Goal: Task Accomplishment & Management: Manage account settings

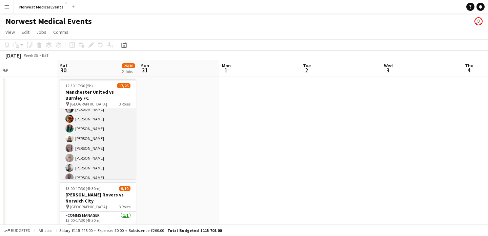
click at [109, 130] on app-card-role "First Responder (Medical) 2A 14/19 12:30-17:30 (5h) [PERSON_NAME] [PERSON_NAME]…" at bounding box center [98, 163] width 76 height 200
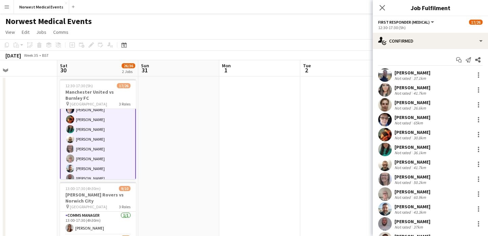
scroll to position [46, 0]
click at [481, 148] on div at bounding box center [478, 150] width 8 height 8
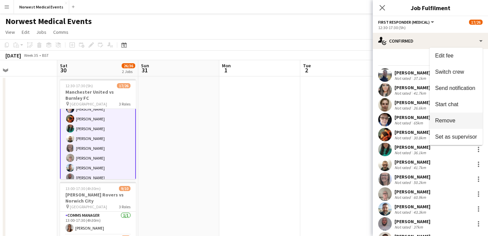
click at [461, 121] on span "Remove" at bounding box center [456, 121] width 42 height 6
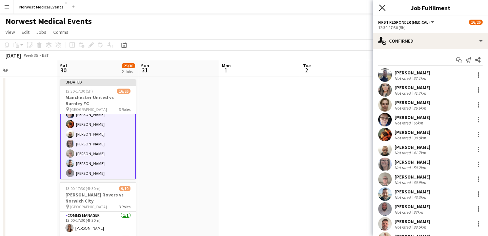
click at [381, 9] on icon at bounding box center [382, 7] width 6 height 6
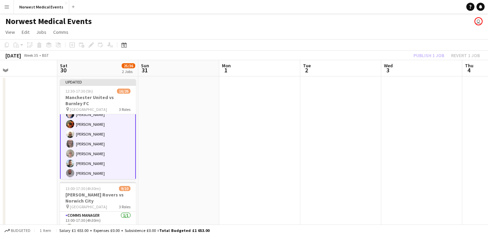
click at [432, 54] on div "Publish 1 job Revert 1 job" at bounding box center [446, 55] width 83 height 9
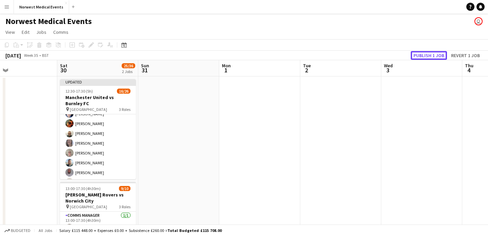
scroll to position [46, 0]
click at [432, 54] on button "Publish 1 job" at bounding box center [429, 55] width 36 height 9
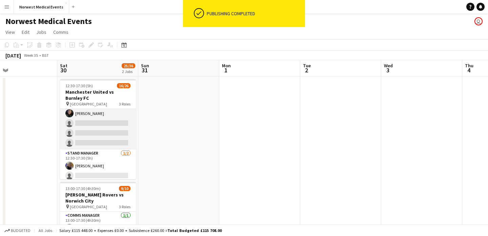
click at [106, 132] on app-card-role "Senior Responder (FREC 4 or Above) 1A [DATE] 12:30-17:30 (5h) [PERSON_NAME] [PE…" at bounding box center [98, 118] width 76 height 62
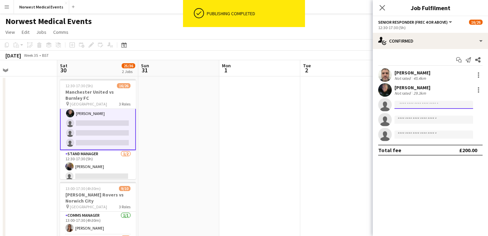
click at [421, 101] on input at bounding box center [433, 105] width 79 height 8
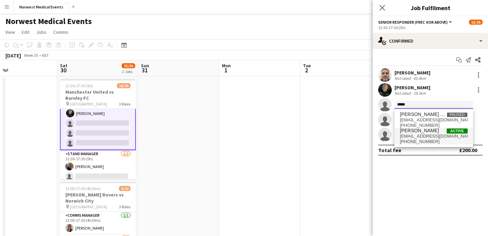
type input "*****"
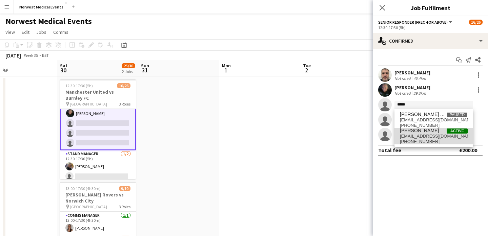
click at [426, 133] on span "[PERSON_NAME]" at bounding box center [419, 131] width 39 height 6
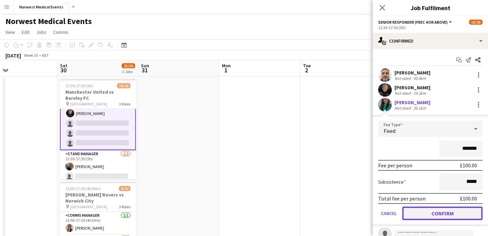
click at [446, 209] on button "Confirm" at bounding box center [442, 214] width 80 height 14
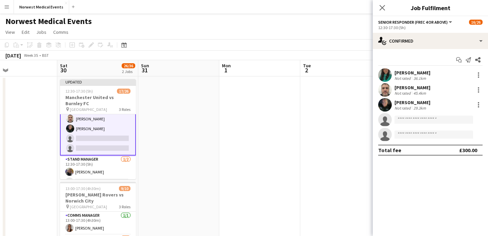
click at [381, 6] on icon at bounding box center [381, 7] width 5 height 5
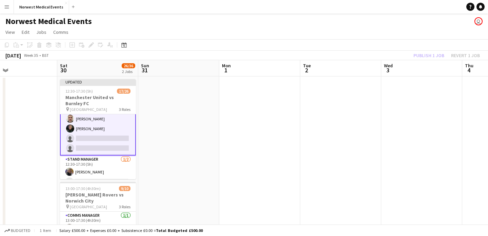
click at [426, 54] on div "Publish 1 job Revert 1 job" at bounding box center [446, 55] width 83 height 9
click at [426, 54] on button "Publish 1 job" at bounding box center [429, 55] width 36 height 9
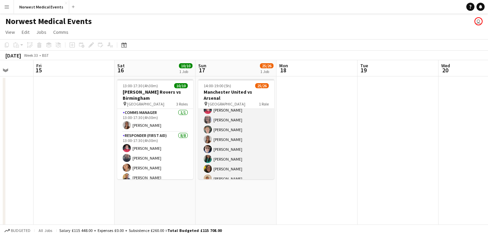
scroll to position [127, 0]
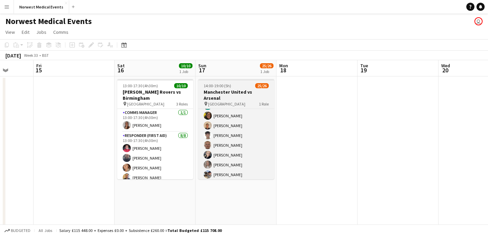
click at [234, 90] on h3 "Manchester United vs Arsenal" at bounding box center [236, 95] width 76 height 12
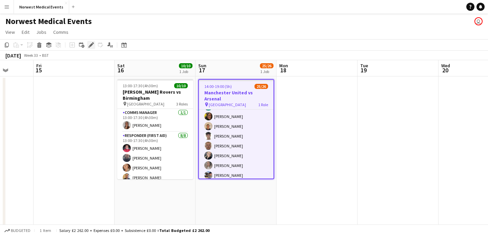
click at [92, 45] on icon at bounding box center [91, 45] width 4 height 4
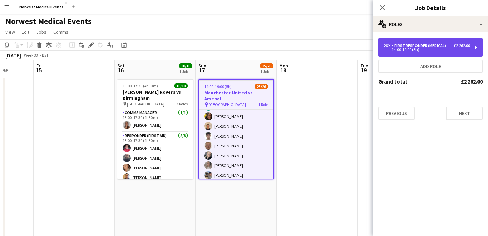
click at [435, 51] on div "14:00-19:00 (5h)" at bounding box center [426, 49] width 86 height 3
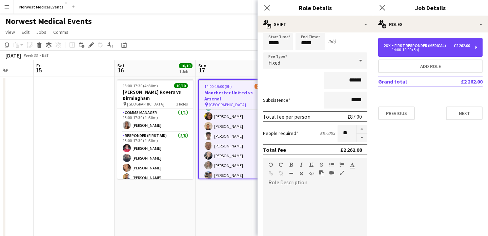
scroll to position [0, 0]
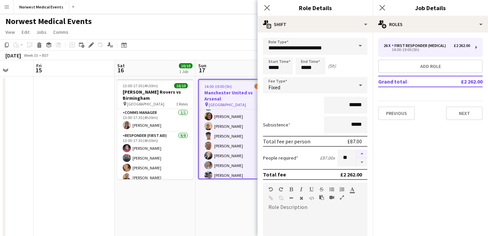
click at [362, 152] on button "button" at bounding box center [361, 154] width 11 height 9
type input "**"
click at [268, 8] on icon "Close pop-in" at bounding box center [267, 7] width 6 height 6
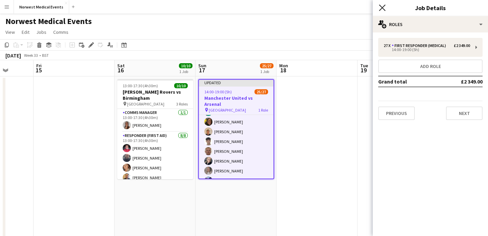
click at [381, 7] on icon at bounding box center [382, 7] width 6 height 6
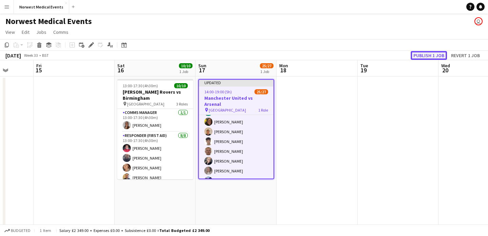
click at [432, 60] on button "Publish 1 job" at bounding box center [429, 55] width 36 height 9
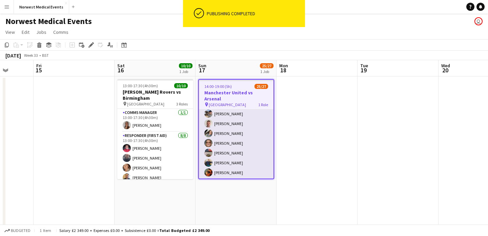
scroll to position [203, 0]
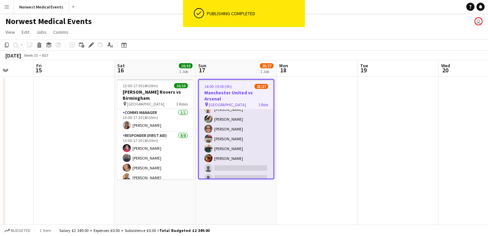
click at [246, 139] on app-card-role "First Responder (Medical) 25/27 14:00-19:00 (5h) [PERSON_NAME] [PERSON_NAME] [P…" at bounding box center [236, 46] width 75 height 278
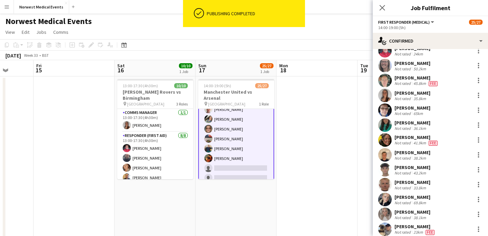
scroll to position [253, 0]
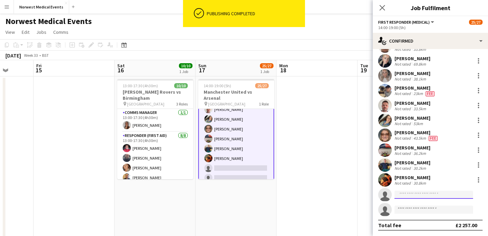
click at [426, 193] on input at bounding box center [433, 195] width 79 height 8
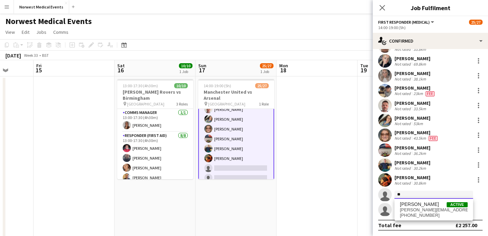
type input "*"
type input "*****"
click at [425, 205] on span "[PERSON_NAME] Active" at bounding box center [434, 205] width 68 height 6
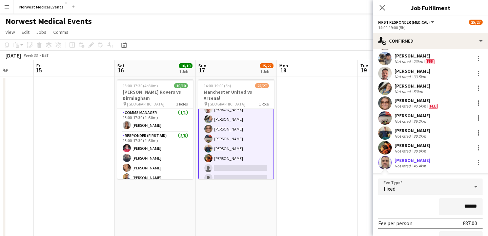
scroll to position [292, 0]
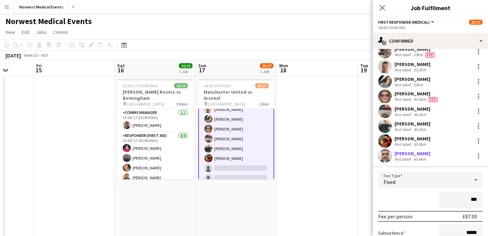
type input "**"
type input "****"
click at [431, 101] on span "Fee" at bounding box center [433, 99] width 9 height 5
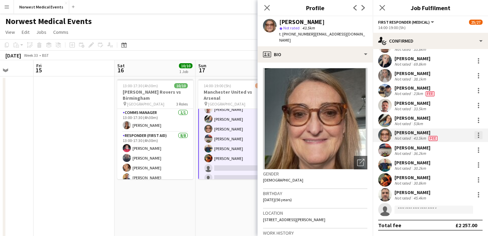
click at [478, 133] on div at bounding box center [478, 133] width 1 height 1
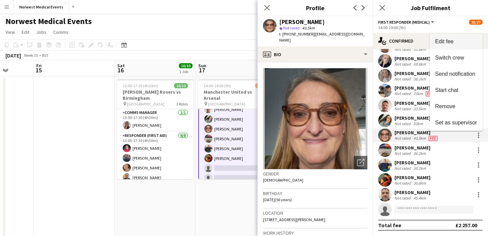
click at [454, 37] on button "Edit fee" at bounding box center [456, 42] width 53 height 16
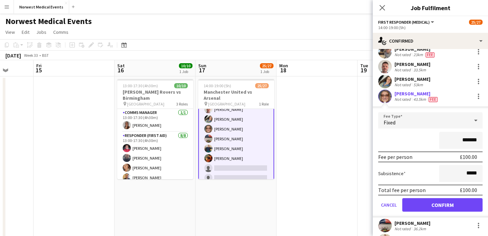
scroll to position [271, 0]
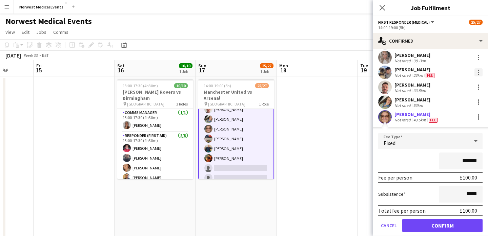
click at [477, 75] on div at bounding box center [478, 72] width 8 height 8
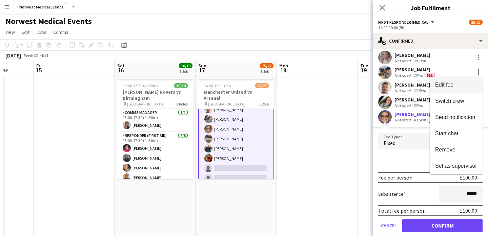
click at [470, 89] on button "Edit fee" at bounding box center [456, 85] width 53 height 16
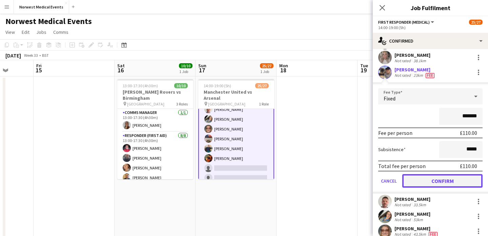
click at [459, 182] on button "Confirm" at bounding box center [442, 181] width 80 height 14
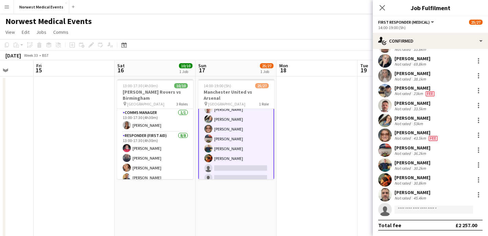
scroll to position [6, 0]
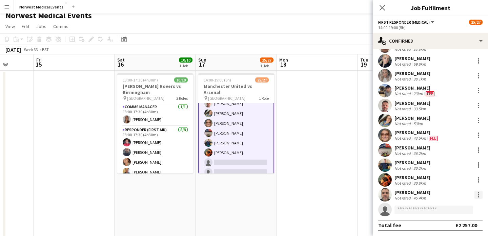
click at [476, 196] on div at bounding box center [478, 195] width 8 height 8
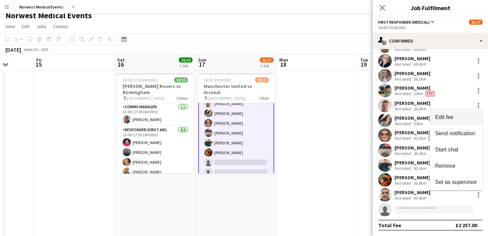
click at [456, 121] on button "Edit fee" at bounding box center [456, 117] width 53 height 16
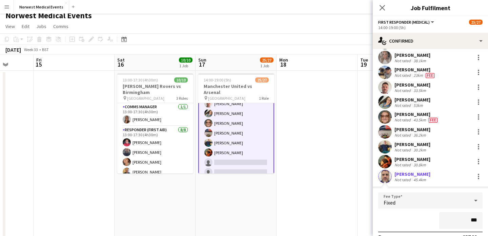
type input "**"
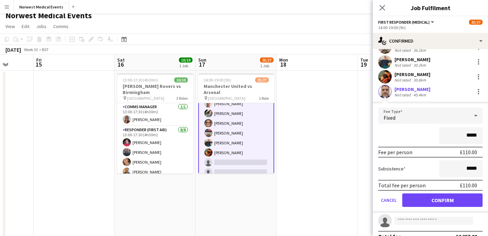
type input "*****"
click at [459, 202] on button "Confirm" at bounding box center [442, 201] width 80 height 14
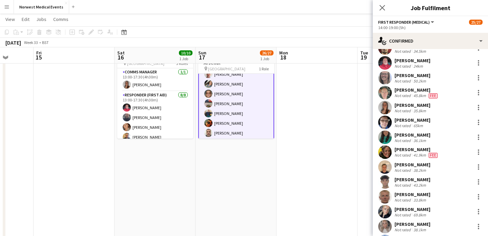
scroll to position [0, 0]
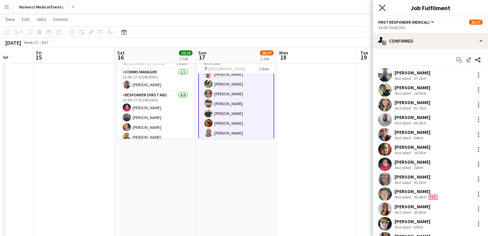
click at [382, 8] on icon at bounding box center [382, 7] width 6 height 6
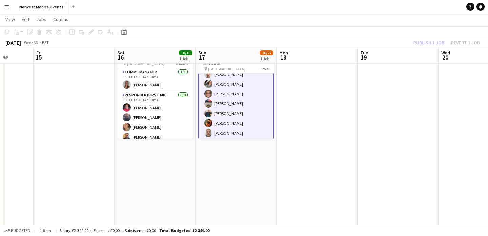
click at [423, 40] on div "Publish 1 job Revert 1 job" at bounding box center [446, 42] width 83 height 9
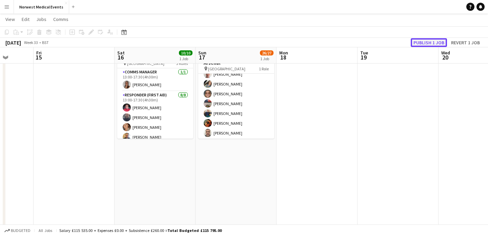
click at [423, 40] on button "Publish 1 job" at bounding box center [429, 42] width 36 height 9
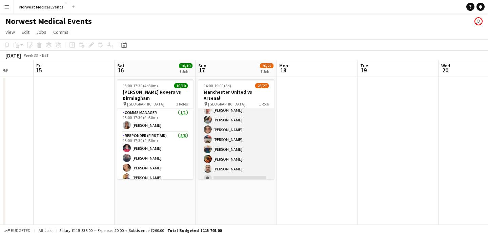
click at [243, 158] on app-card-role "First Responder (Medical) 26/27 14:00-19:00 (5h) [PERSON_NAME] [PERSON_NAME] [P…" at bounding box center [236, 46] width 76 height 278
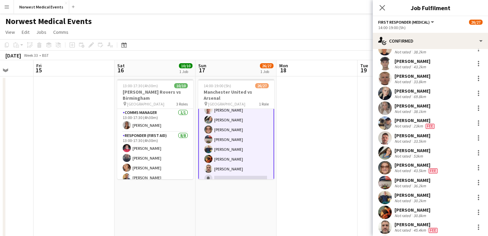
scroll to position [253, 0]
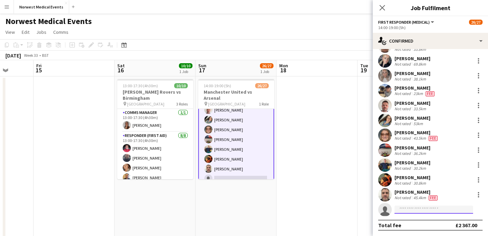
click at [426, 209] on input at bounding box center [433, 210] width 79 height 8
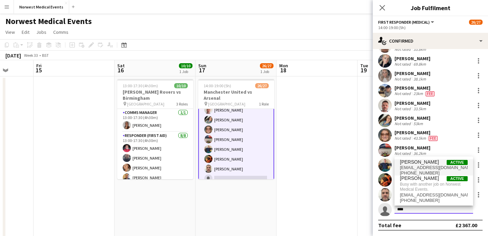
type input "****"
click at [428, 167] on span "[EMAIL_ADDRESS][DOMAIN_NAME]" at bounding box center [434, 167] width 68 height 5
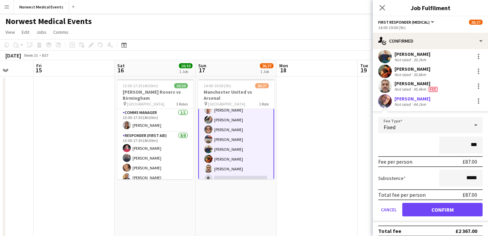
type input "**"
type input "****"
click at [439, 211] on button "Confirm" at bounding box center [442, 210] width 80 height 14
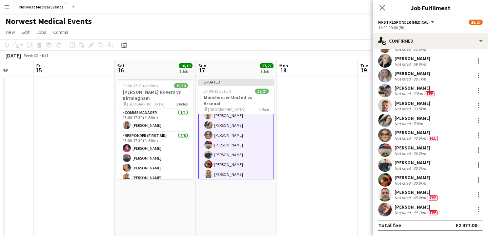
scroll to position [3, 0]
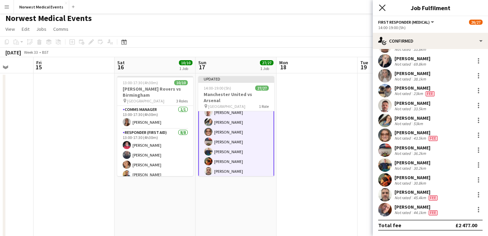
click at [380, 8] on icon "Close pop-in" at bounding box center [382, 7] width 6 height 6
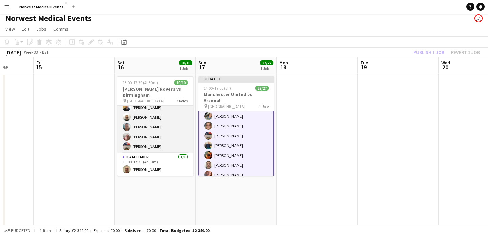
scroll to position [0, 0]
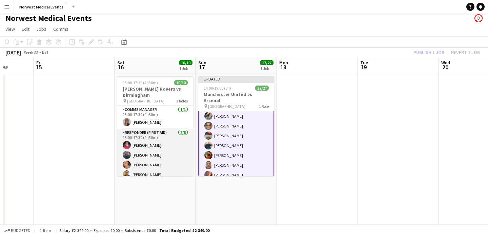
click at [159, 144] on app-card-role "Responder (First Aid) [DATE] 13:00-17:30 (4h30m) [PERSON_NAME] [PERSON_NAME] [P…" at bounding box center [155, 175] width 76 height 92
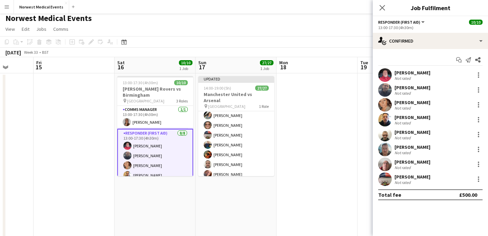
scroll to position [207, 0]
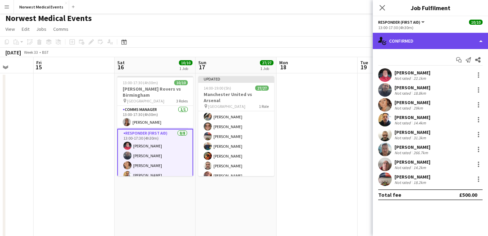
click at [463, 41] on div "single-neutral-actions-check-2 Confirmed" at bounding box center [430, 41] width 115 height 16
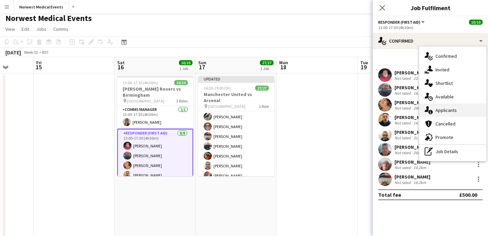
click at [459, 112] on div "single-neutral-actions-information Applicants" at bounding box center [452, 111] width 67 height 14
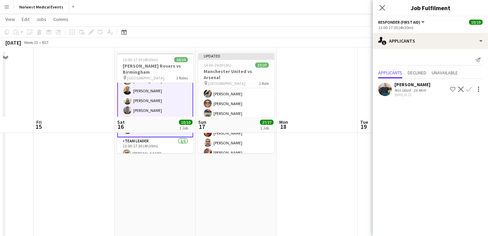
scroll to position [0, 0]
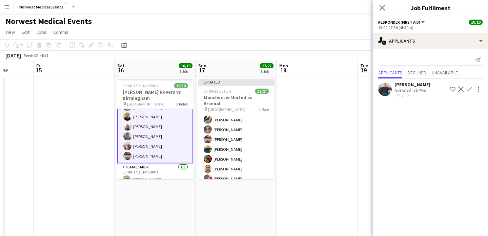
click at [382, 5] on icon "Close pop-in" at bounding box center [381, 7] width 5 height 5
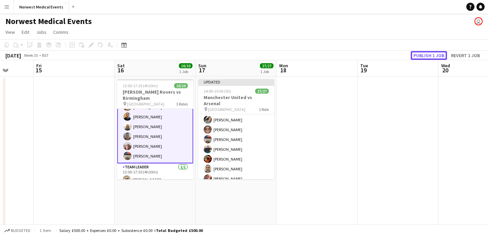
click at [424, 53] on button "Publish 1 job" at bounding box center [429, 55] width 36 height 9
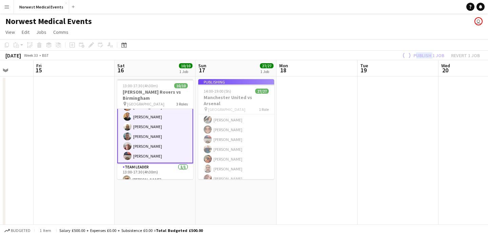
click at [424, 53] on div "Publish 1 job Revert 1 job" at bounding box center [440, 55] width 95 height 9
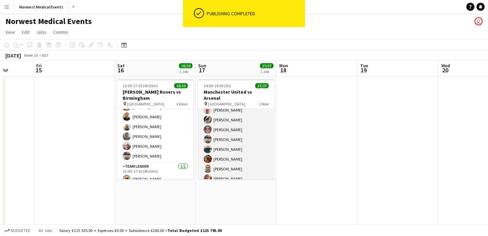
click at [233, 136] on app-card-role "First Responder (Medical) 27/27 14:00-19:00 (5h) [PERSON_NAME] [PERSON_NAME] [P…" at bounding box center [236, 46] width 76 height 278
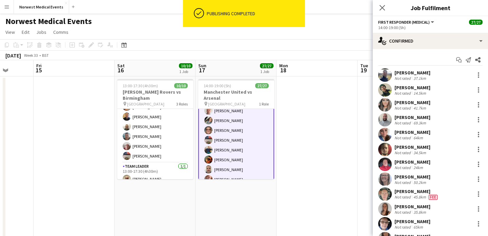
scroll to position [203, 0]
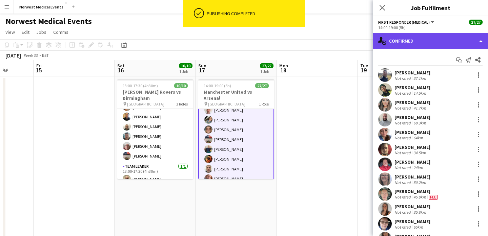
click at [430, 38] on div "single-neutral-actions-check-2 Confirmed" at bounding box center [430, 41] width 115 height 16
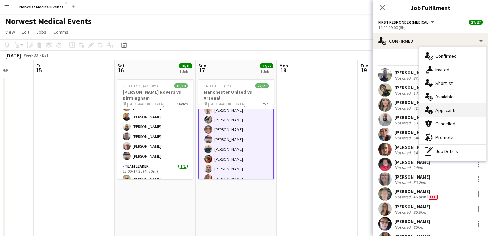
click at [450, 107] on div "single-neutral-actions-information Applicants" at bounding box center [452, 111] width 67 height 14
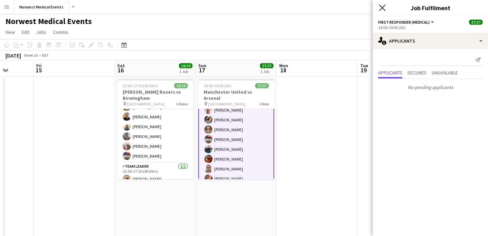
click at [383, 8] on icon "Close pop-in" at bounding box center [382, 7] width 6 height 6
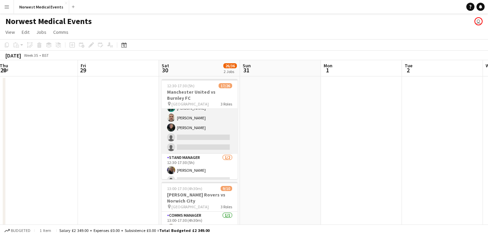
scroll to position [225, 0]
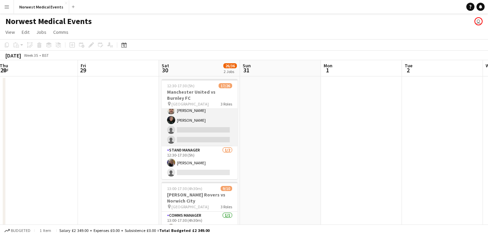
click at [214, 136] on app-card-role "Senior Responder (FREC 4 or Above) [DATE] 12:30-17:30 (5h) [PERSON_NAME] [PERSO…" at bounding box center [200, 115] width 76 height 62
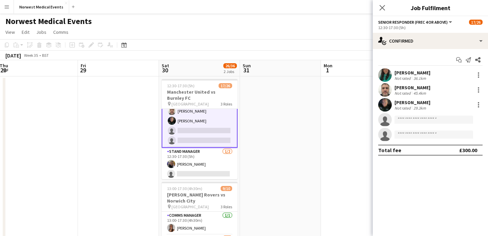
scroll to position [225, 0]
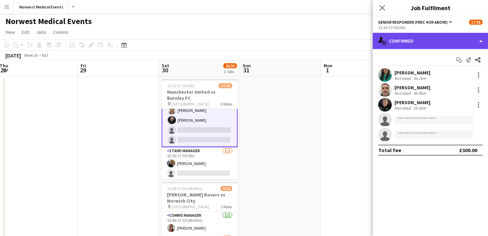
click at [439, 43] on div "single-neutral-actions-check-2 Confirmed" at bounding box center [430, 41] width 115 height 16
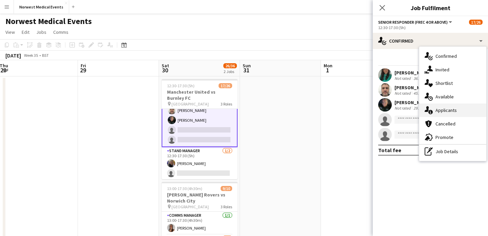
click at [451, 107] on div "single-neutral-actions-information Applicants" at bounding box center [452, 111] width 67 height 14
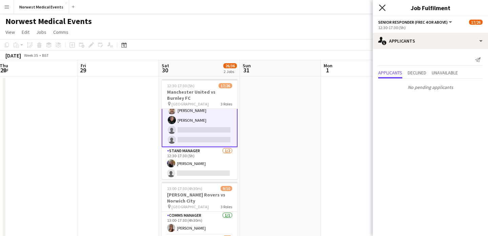
click at [381, 11] on icon "Close pop-in" at bounding box center [382, 7] width 6 height 6
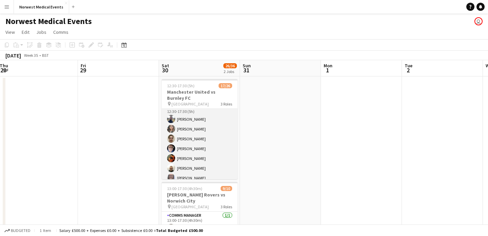
scroll to position [0, 0]
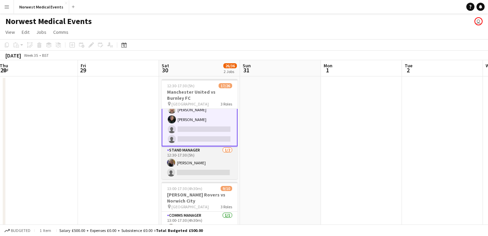
click at [204, 160] on app-card-role "Stand Manager [DATE] 12:30-17:30 (5h) [PERSON_NAME] single-neutral-actions" at bounding box center [200, 163] width 76 height 33
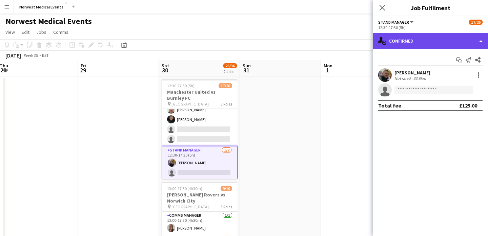
click at [448, 40] on div "single-neutral-actions-check-2 Confirmed" at bounding box center [430, 41] width 115 height 16
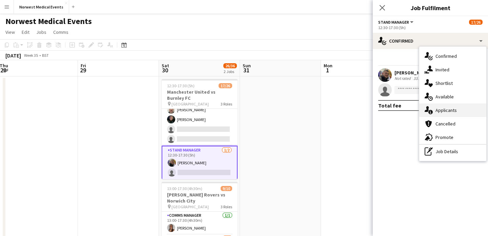
click at [449, 112] on div "single-neutral-actions-information Applicants" at bounding box center [452, 111] width 67 height 14
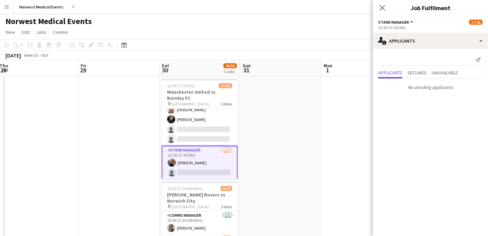
click at [383, 5] on icon "Close pop-in" at bounding box center [381, 7] width 5 height 5
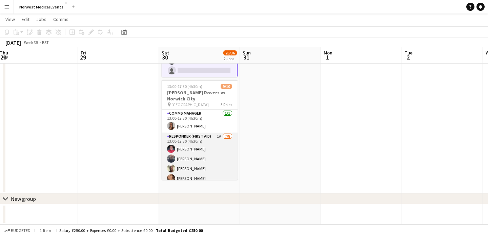
scroll to position [67, 0]
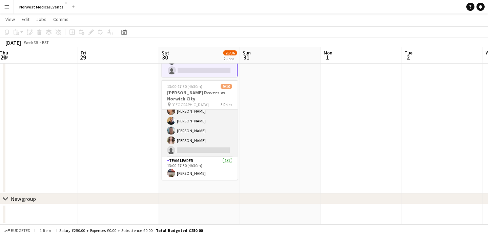
click at [208, 143] on app-card-role "Responder (First Aid) 1A [DATE] 13:00-17:30 (4h30m) [PERSON_NAME] [PERSON_NAME]…" at bounding box center [200, 111] width 76 height 92
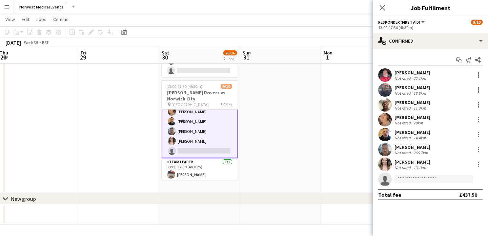
scroll to position [68, 0]
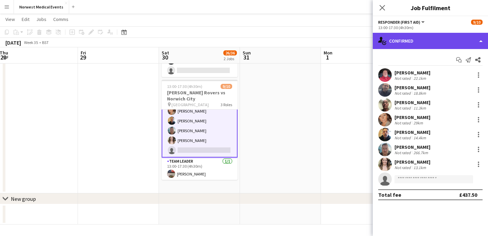
click at [422, 39] on div "single-neutral-actions-check-2 Confirmed" at bounding box center [430, 41] width 115 height 16
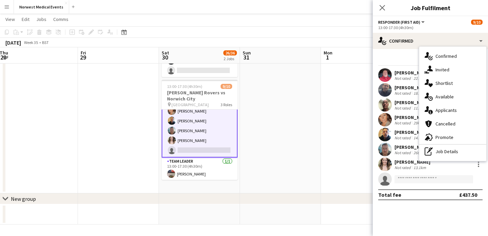
click at [455, 117] on div "single-neutral-actions-information Applicants" at bounding box center [452, 111] width 67 height 14
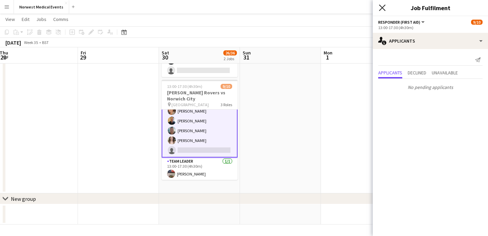
click at [383, 5] on icon "Close pop-in" at bounding box center [382, 7] width 6 height 6
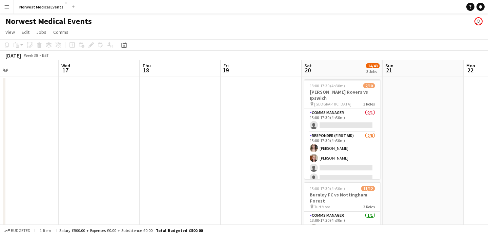
scroll to position [0, 206]
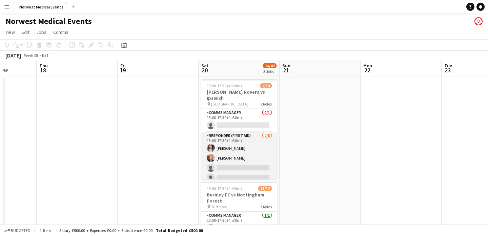
click at [242, 156] on app-card-role "Responder (First Aid) [DATE] 13:00-17:30 (4h30m) [PERSON_NAME] [PERSON_NAME] si…" at bounding box center [239, 178] width 76 height 92
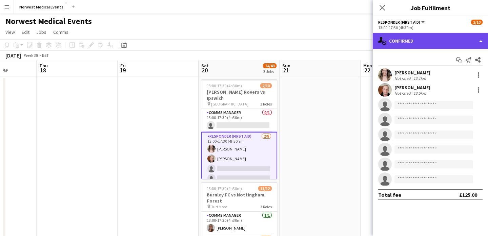
click at [425, 36] on div "single-neutral-actions-check-2 Confirmed" at bounding box center [430, 41] width 115 height 16
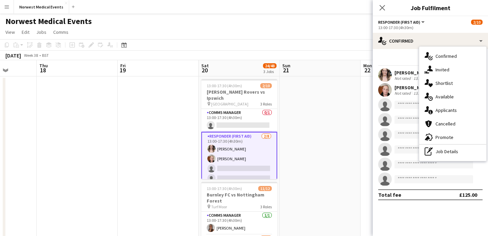
click at [451, 111] on div "single-neutral-actions-information Applicants" at bounding box center [452, 111] width 67 height 14
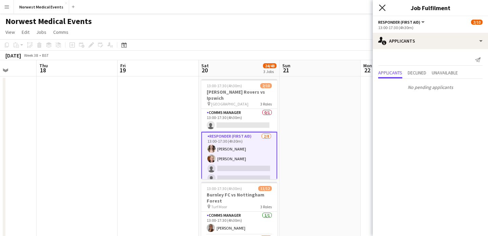
click at [384, 7] on icon "Close pop-in" at bounding box center [382, 7] width 6 height 6
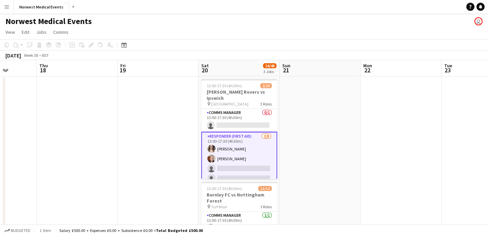
click at [230, 152] on app-card-role "Responder (First Aid) [DATE] 13:00-17:30 (4h30m) [PERSON_NAME] [PERSON_NAME] si…" at bounding box center [239, 178] width 76 height 93
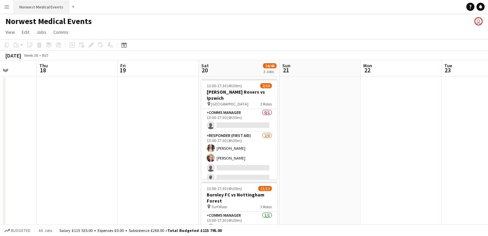
click at [48, 4] on button "Norwest Medical Events Close" at bounding box center [41, 6] width 55 height 13
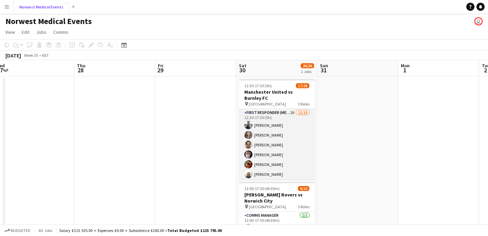
scroll to position [193, 0]
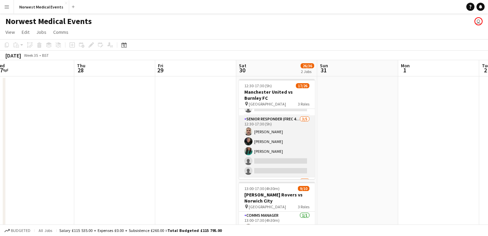
click at [269, 146] on app-card-role "Senior Responder (FREC 4 or Above) [DATE] 12:30-17:30 (5h) [PERSON_NAME] [PERSO…" at bounding box center [277, 147] width 76 height 62
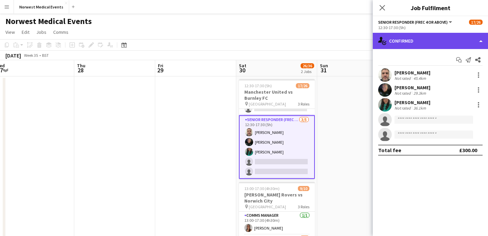
click at [415, 39] on div "single-neutral-actions-check-2 Confirmed" at bounding box center [430, 41] width 115 height 16
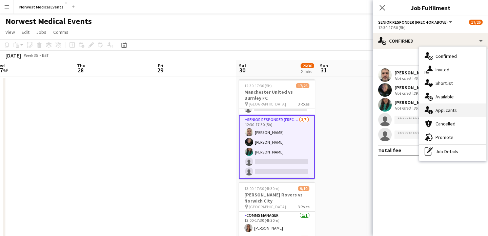
click at [444, 110] on div "single-neutral-actions-information Applicants" at bounding box center [452, 111] width 67 height 14
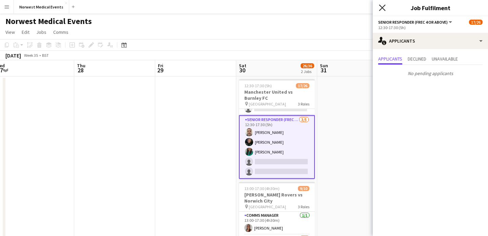
click at [380, 6] on icon "Close pop-in" at bounding box center [382, 7] width 6 height 6
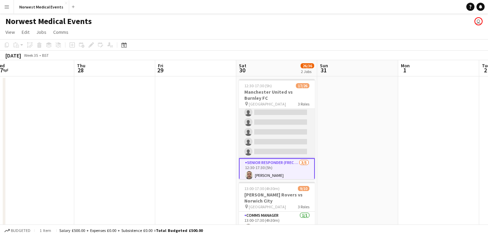
click at [283, 114] on app-card-role "First Responder (Medical) 2A 13/19 12:30-17:30 (5h) [PERSON_NAME] [PERSON_NAME]…" at bounding box center [277, 59] width 76 height 200
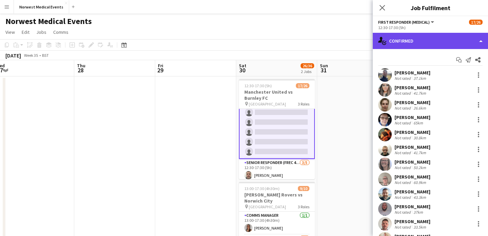
click at [403, 44] on div "single-neutral-actions-check-2 Confirmed" at bounding box center [430, 41] width 115 height 16
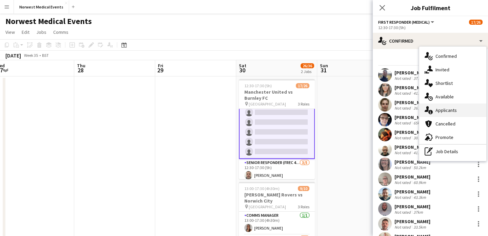
click at [466, 113] on div "single-neutral-actions-information Applicants" at bounding box center [452, 111] width 67 height 14
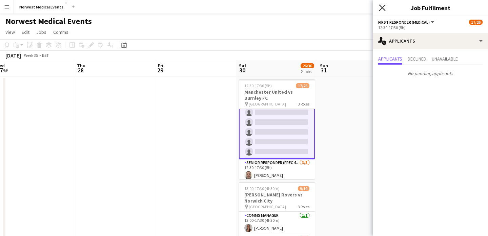
click at [383, 7] on icon "Close pop-in" at bounding box center [382, 7] width 6 height 6
